Goal: Find specific page/section: Find specific page/section

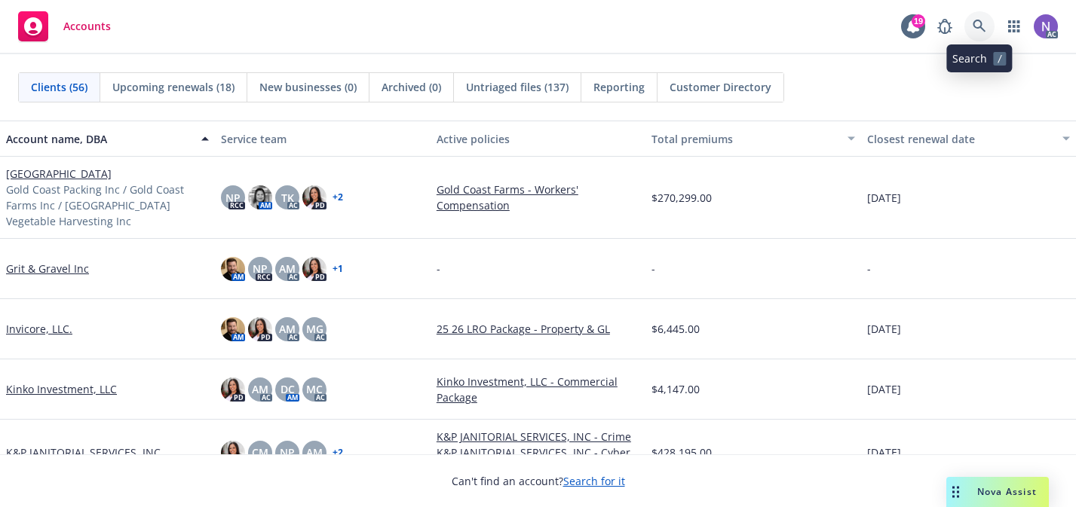
click at [973, 26] on icon at bounding box center [980, 27] width 14 height 14
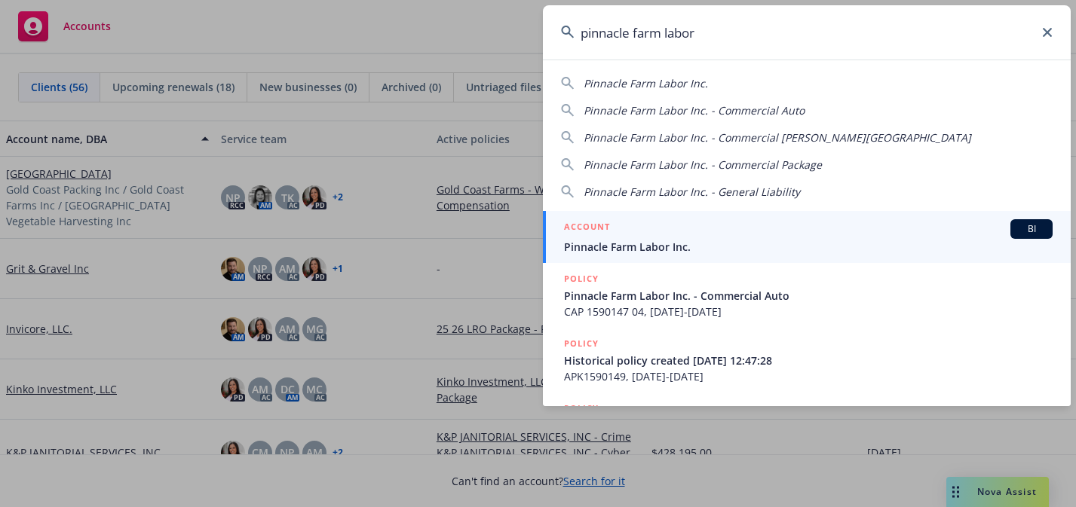
type input "pinnacle farm labor"
click at [805, 239] on span "Pinnacle Farm Labor Inc." at bounding box center [808, 247] width 489 height 16
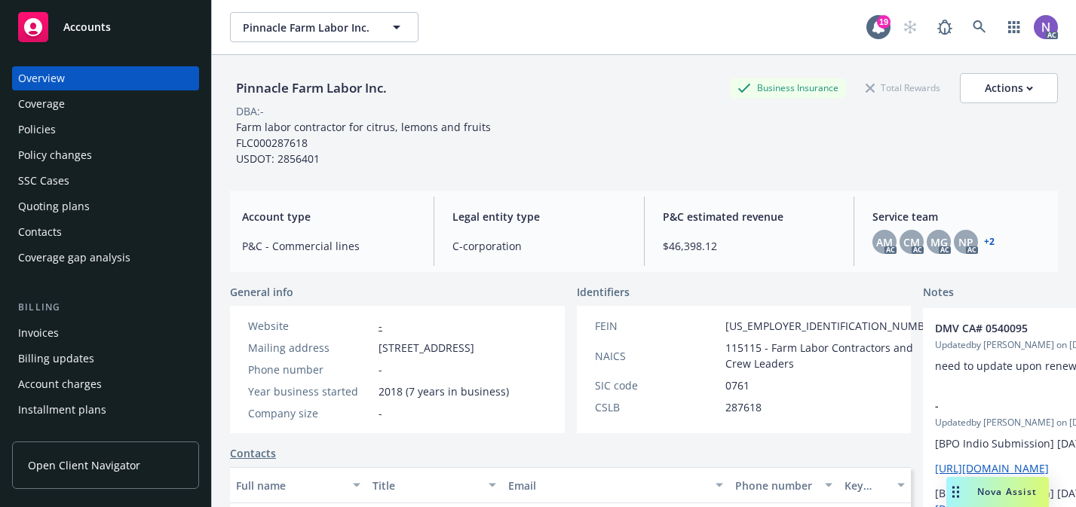
click at [141, 139] on div "Policies" at bounding box center [105, 130] width 175 height 24
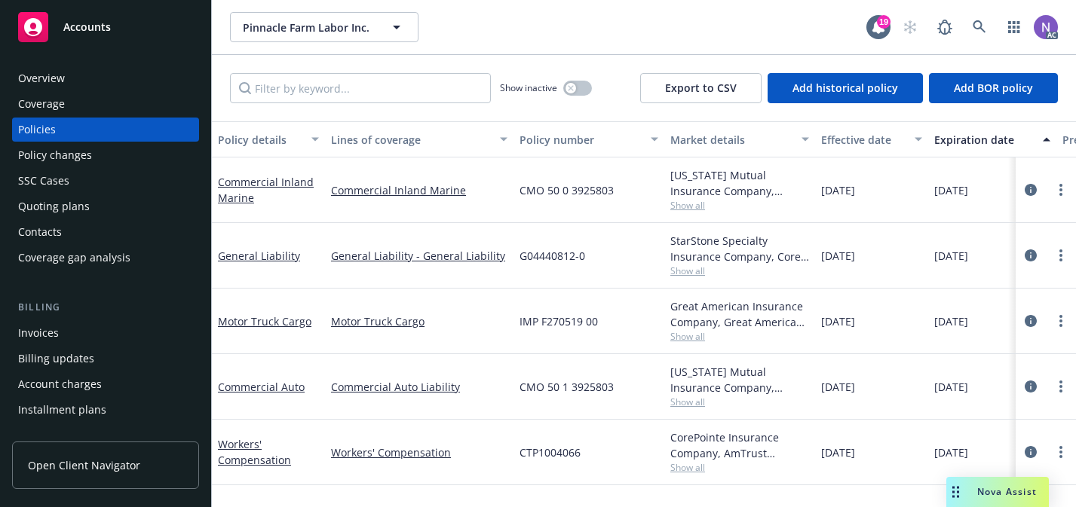
click at [689, 336] on span "Show all" at bounding box center [739, 336] width 139 height 13
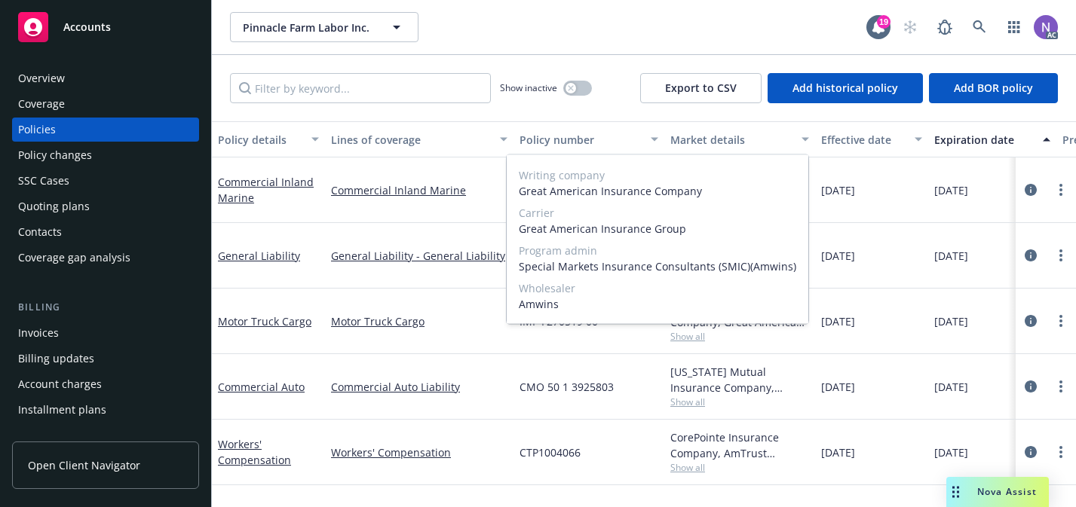
click at [689, 336] on span "Show all" at bounding box center [739, 336] width 139 height 13
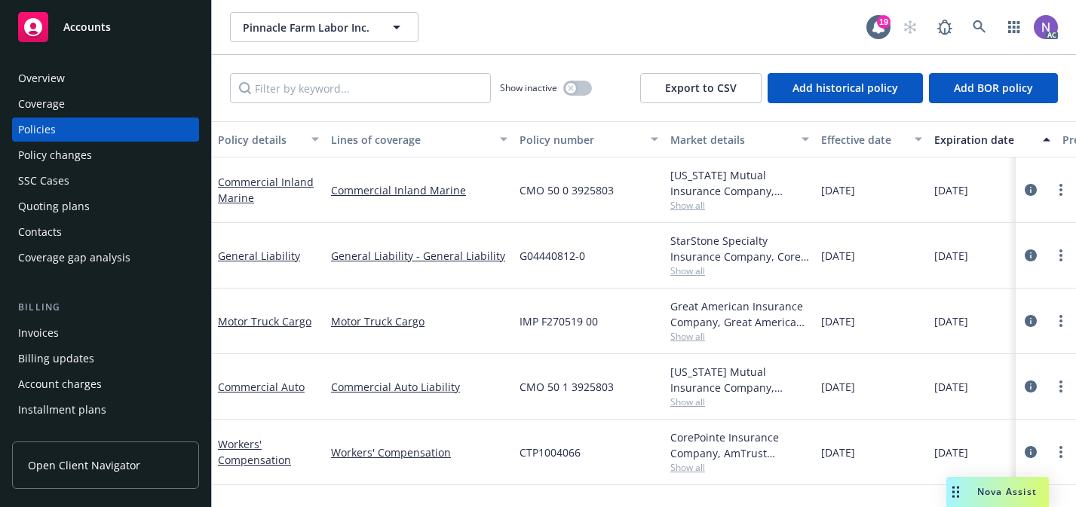
click at [587, 319] on span "IMP F270519 00" at bounding box center [559, 322] width 78 height 16
copy span "IMP F270519 00"
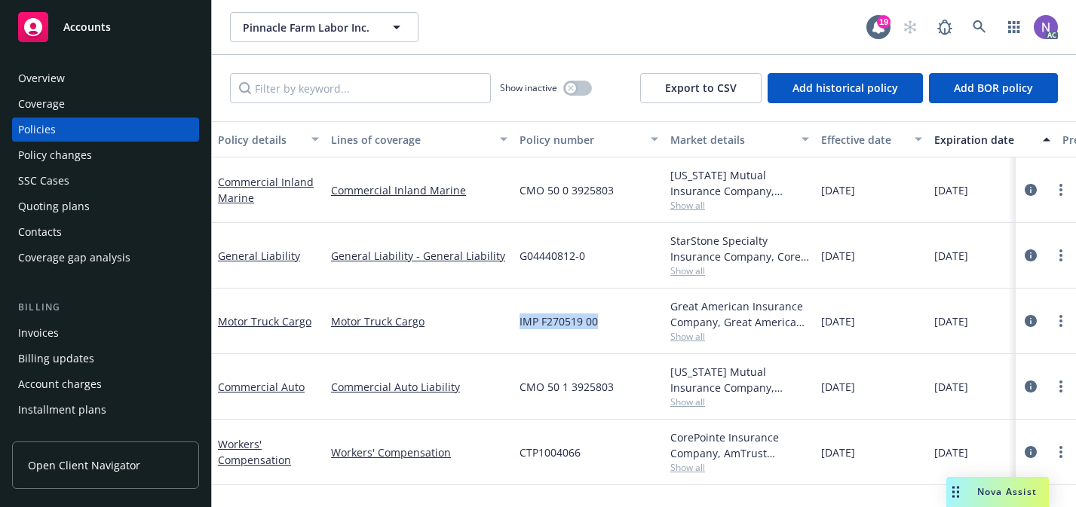
click at [120, 209] on div "Quoting plans" at bounding box center [105, 207] width 175 height 24
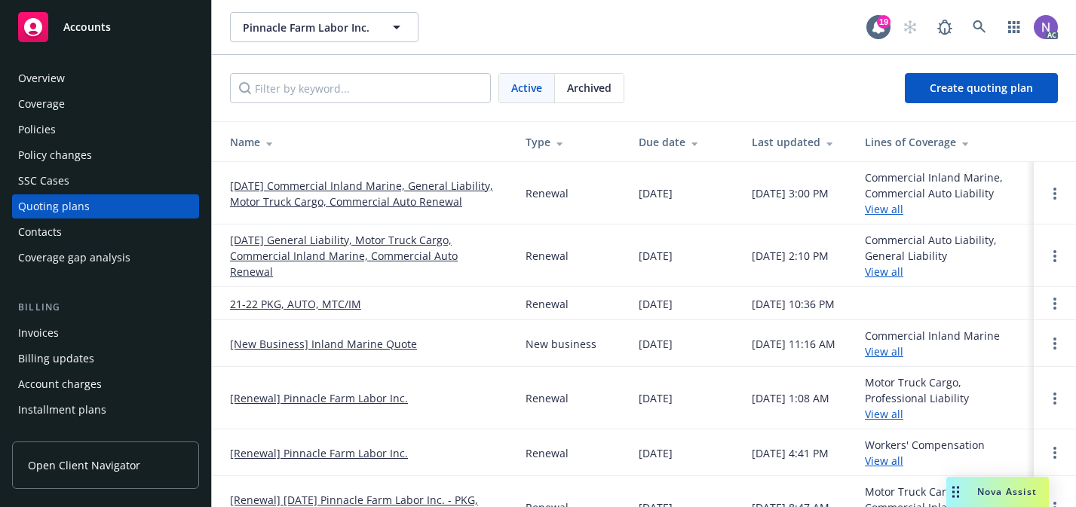
click at [319, 187] on link "[DATE] Commercial Inland Marine, General Liability, Motor Truck Cargo, Commerci…" at bounding box center [365, 194] width 271 height 32
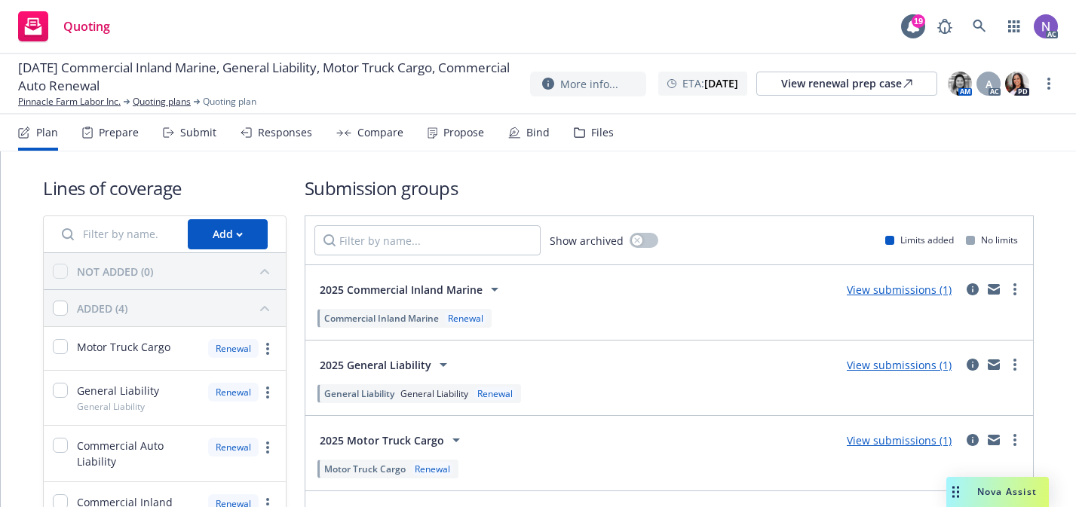
click at [130, 136] on div "Prepare" at bounding box center [119, 133] width 40 height 12
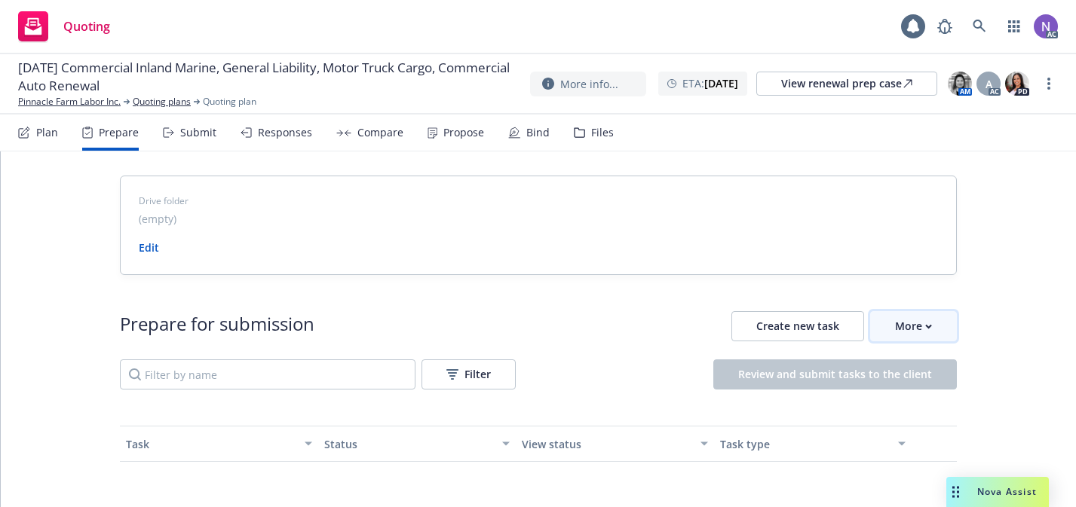
click at [946, 336] on button "More" at bounding box center [913, 326] width 87 height 30
click at [896, 388] on span "Go to Indio account" at bounding box center [938, 395] width 134 height 14
drag, startPoint x: 17, startPoint y: 107, endPoint x: 124, endPoint y: 112, distance: 107.2
click at [124, 112] on div "[DATE] Commercial Inland Marine, General Liability, Motor Truck Cargo, Commerci…" at bounding box center [538, 84] width 1076 height 60
copy link "Pinnacle Farm Labor Inc."
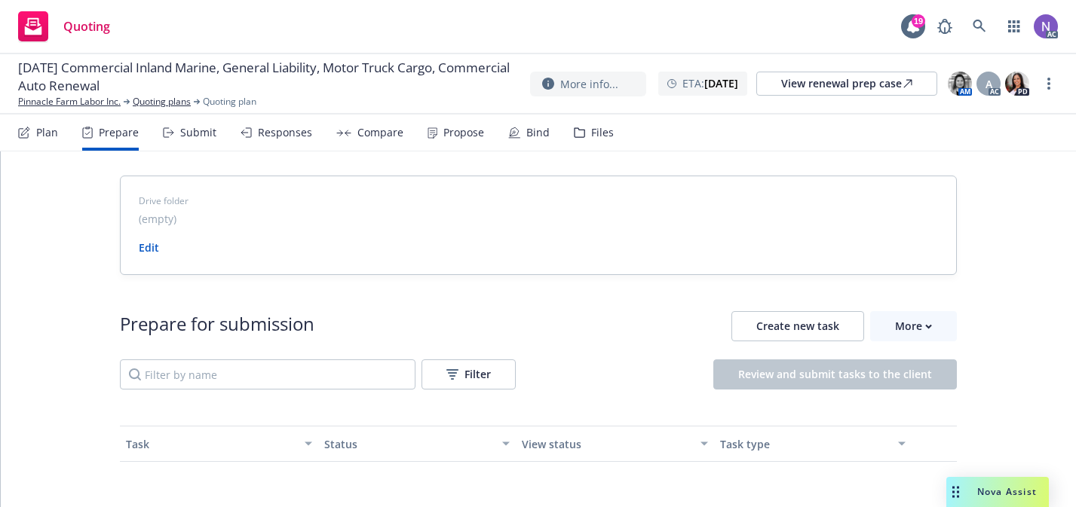
click at [306, 66] on span "[DATE] Commercial Inland Marine, General Liability, Motor Truck Cargo, Commerci…" at bounding box center [268, 77] width 500 height 36
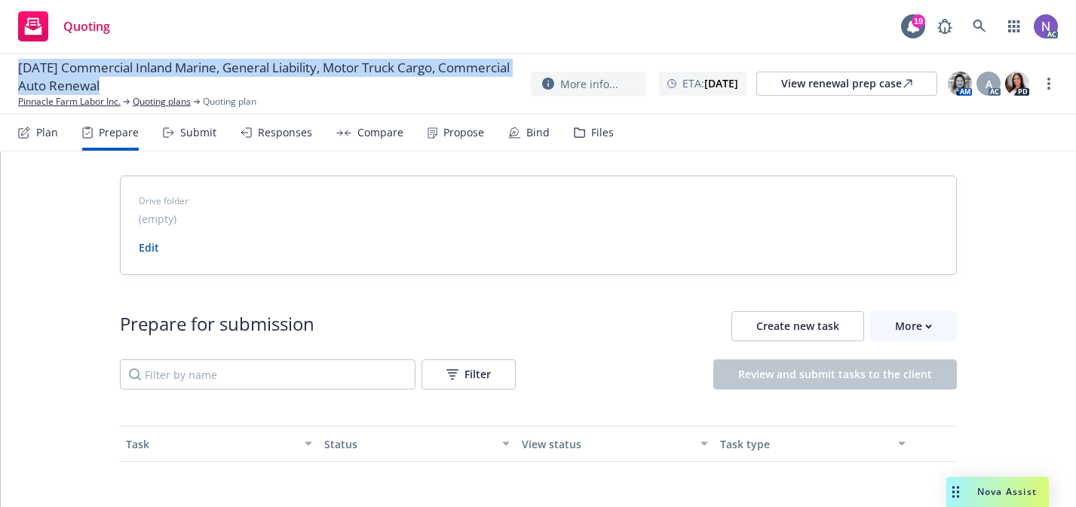
click at [306, 66] on span "[DATE] Commercial Inland Marine, General Liability, Motor Truck Cargo, Commerci…" at bounding box center [268, 77] width 500 height 36
copy span "[DATE] Commercial Inland Marine, General Liability, Motor Truck Cargo, Commerci…"
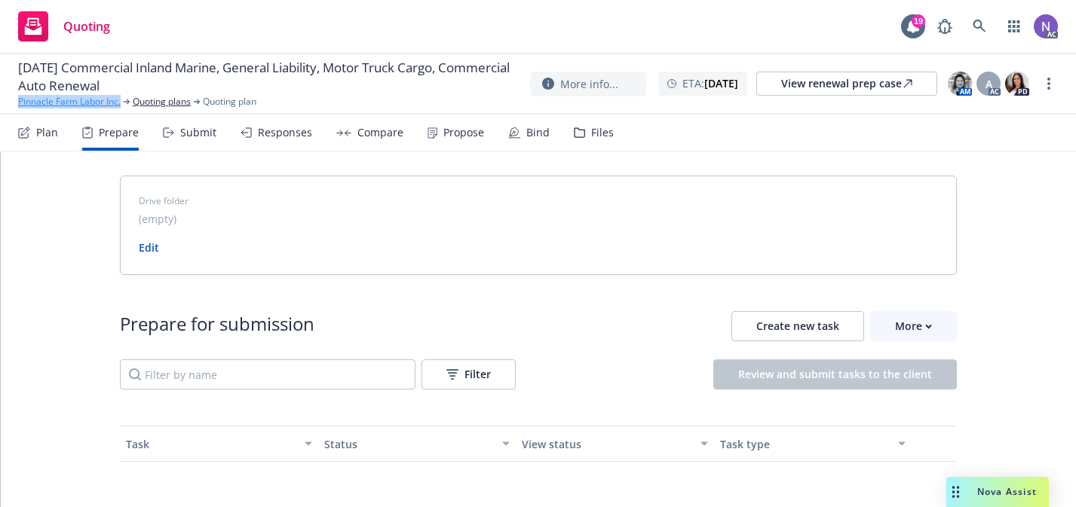
drag, startPoint x: 13, startPoint y: 102, endPoint x: 121, endPoint y: 106, distance: 107.9
click at [121, 106] on div "[DATE] Commercial Inland Marine, General Liability, Motor Truck Cargo, Commerci…" at bounding box center [538, 84] width 1076 height 60
copy link "Pinnacle Farm Labor Inc."
click at [106, 99] on link "Pinnacle Farm Labor Inc." at bounding box center [69, 102] width 103 height 14
